Goal: Task Accomplishment & Management: Manage account settings

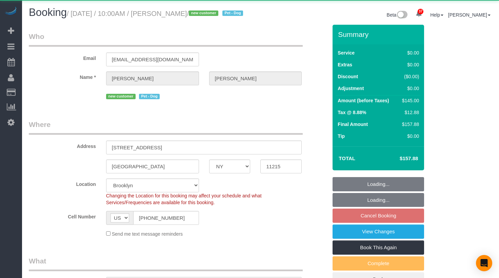
select select "NY"
select select "spot1"
select select "object:933"
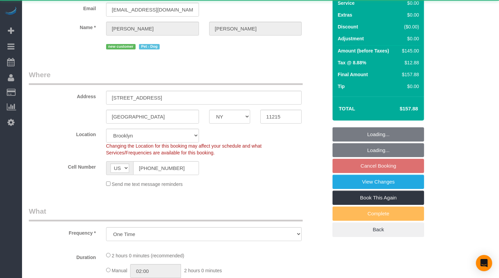
select select "string:stripe-pm_1SFgu44VGloSiKo7bcpHYP6N"
select select "1"
select select "number:89"
select select "number:90"
select select "number:13"
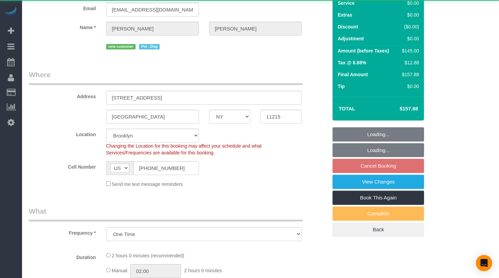
select select "number:5"
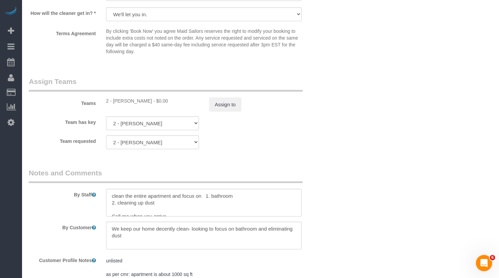
scroll to position [880, 0]
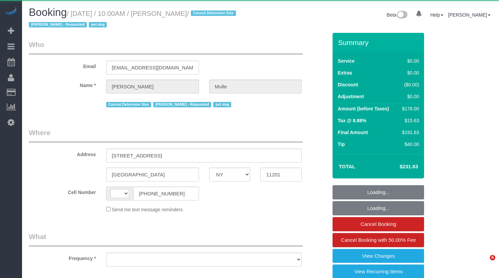
select select "NY"
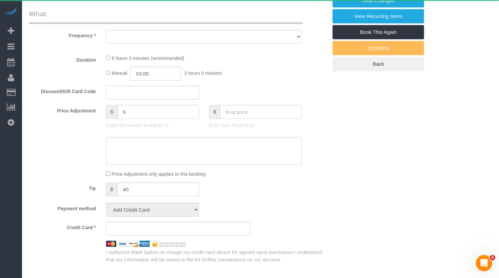
select select "string:US"
select select "object:1286"
select select "2"
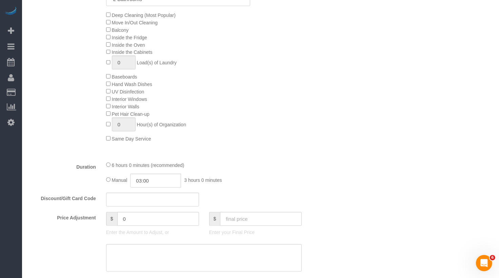
select select "string:stripe-pm_1R9IgE4VGloSiKo7xddHSj1H"
select select "spot1"
select select "number:58"
select select "number:76"
select select "number:13"
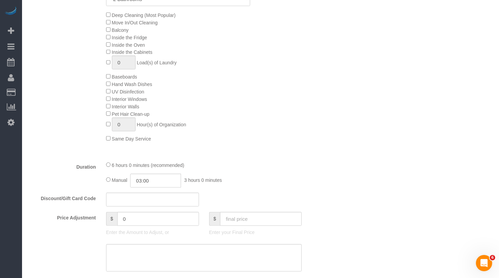
select select "number:6"
select select "2"
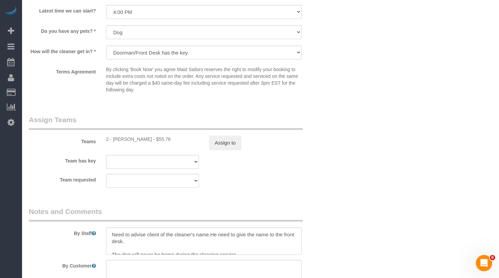
scroll to position [893, 0]
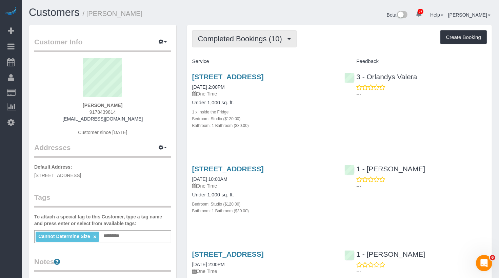
click at [237, 37] on span "Completed Bookings (10)" at bounding box center [241, 39] width 87 height 8
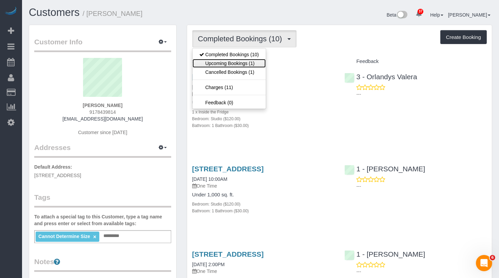
click at [237, 62] on link "Upcoming Bookings (1)" at bounding box center [228, 63] width 73 height 9
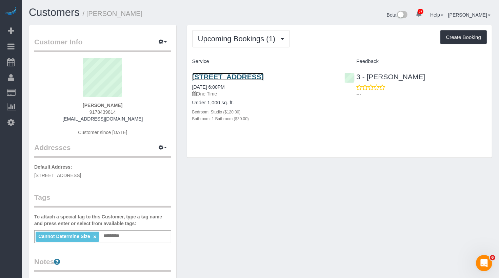
click at [234, 79] on link "10505 69th Ave, 102, Forest Hills, NY 11375" at bounding box center [228, 77] width 72 height 8
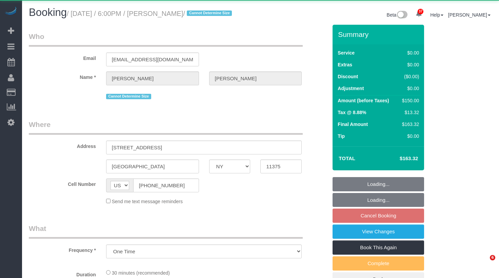
select select "NY"
select select "object:1074"
select select "spot8"
select select "number:66"
select select "number:79"
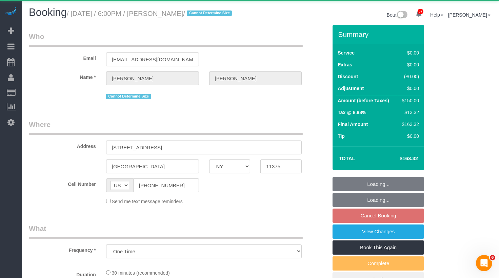
select select "number:15"
select select "number:5"
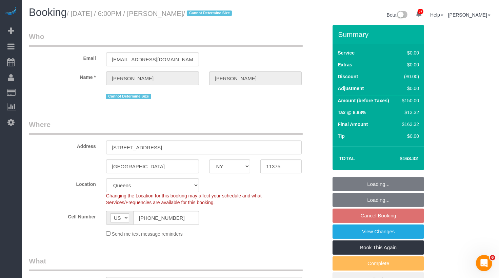
scroll to position [2, 0]
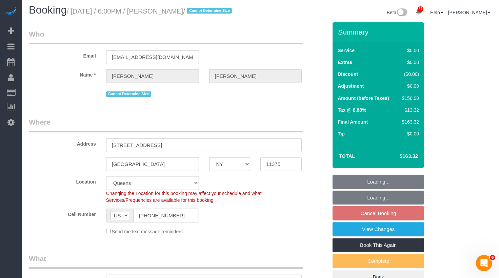
select select "string:stripe-pm_1SFwnc4VGloSiKo72Qi6jzhE"
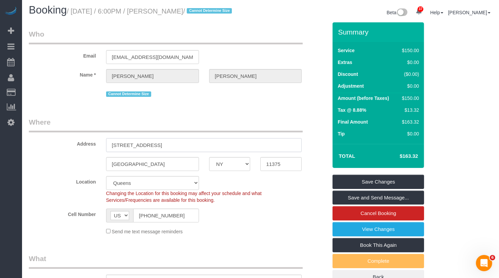
click at [147, 152] on input "10505 69th Ave, 102" at bounding box center [204, 145] width 196 height 14
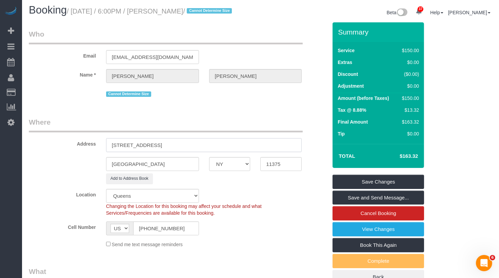
type input "10505 69th Avenue, Apt.102"
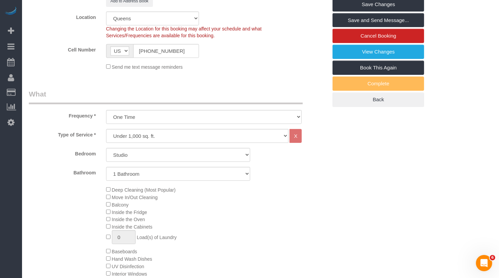
scroll to position [0, 0]
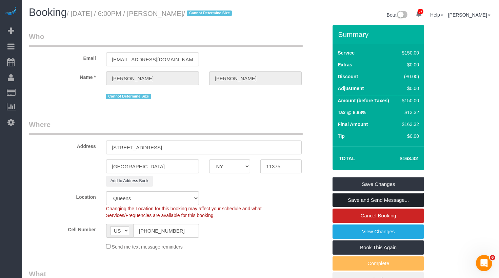
click at [353, 207] on link "Save and Send Message..." at bounding box center [377, 200] width 91 height 14
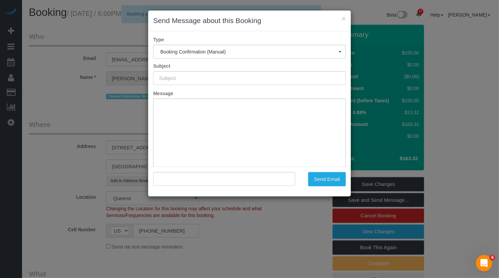
type input "Cleaning Confirmed for 10/09/2025 at 6:00pm"
type input ""Ethan Schulman" <ethanschulman319@gmail.com>"
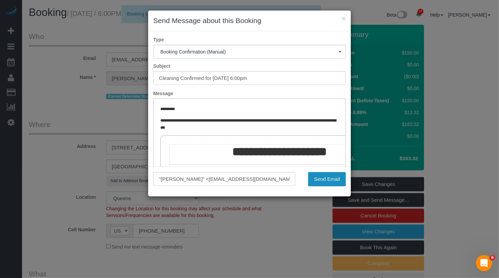
click at [333, 175] on button "Send Email" at bounding box center [327, 179] width 38 height 14
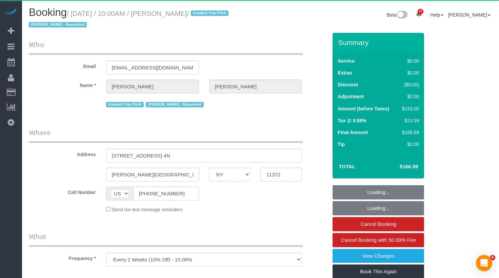
select select "NY"
select select "object:1082"
select select "string:stripe-pm_1JDWDm4VGloSiKo7oIyGWjZ6"
select select "2"
select select "spot1"
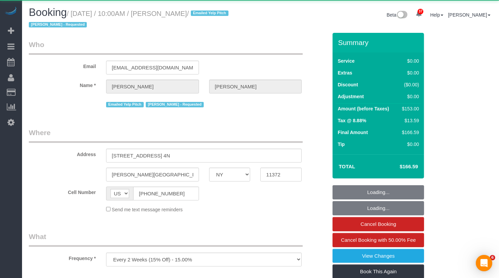
select select "number:89"
select select "number:90"
select select "number:15"
select select "number:5"
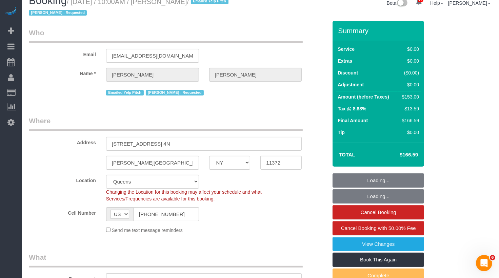
scroll to position [26, 0]
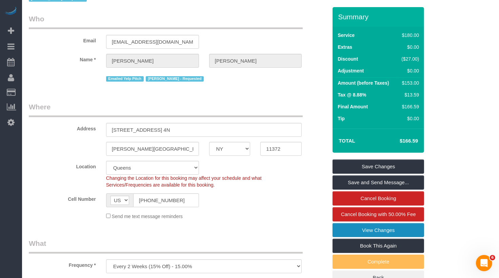
click at [358, 232] on link "View Changes" at bounding box center [377, 230] width 91 height 14
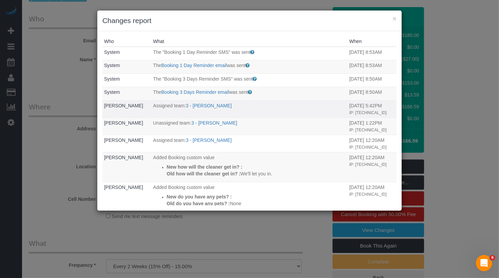
scroll to position [150, 0]
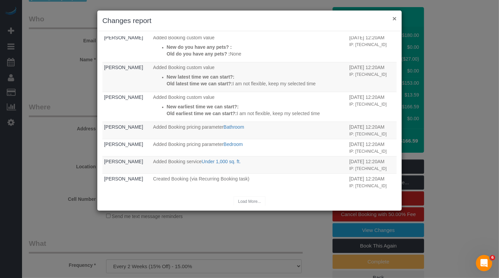
click at [394, 18] on button "×" at bounding box center [394, 18] width 4 height 7
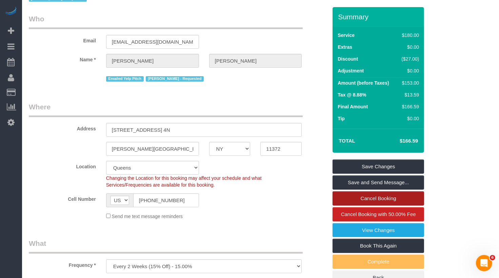
click at [378, 193] on link "Cancel Booking" at bounding box center [377, 198] width 91 height 14
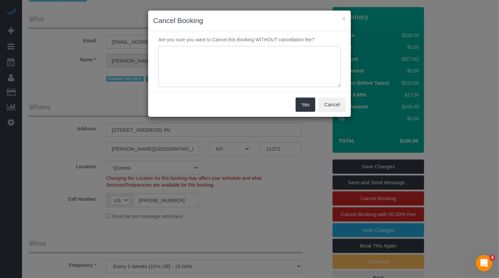
click at [259, 70] on textarea at bounding box center [249, 66] width 182 height 41
type textarea "duplicate"
click at [306, 102] on button "Yes" at bounding box center [306, 105] width 20 height 14
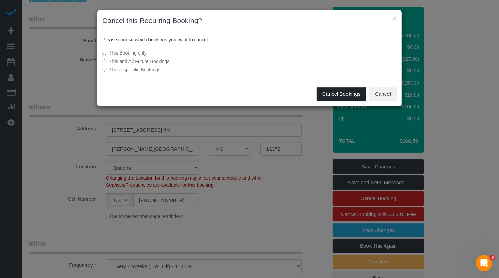
click at [325, 92] on button "Cancel Bookings" at bounding box center [342, 94] width 50 height 14
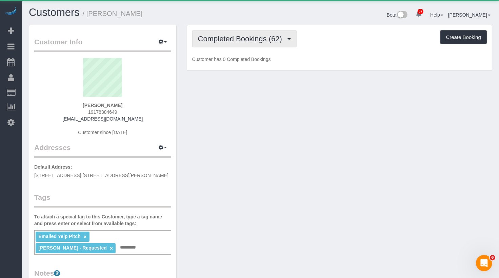
click at [258, 36] on span "Completed Bookings (62)" at bounding box center [241, 39] width 87 height 8
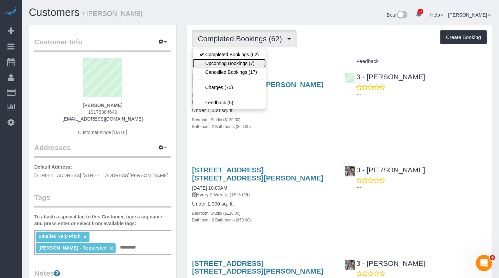
click at [249, 64] on link "Upcoming Bookings (7)" at bounding box center [228, 63] width 73 height 9
